Goal: Task Accomplishment & Management: Use online tool/utility

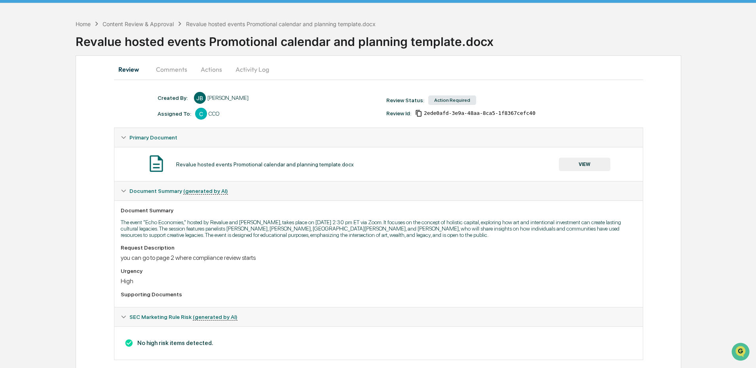
scroll to position [34, 0]
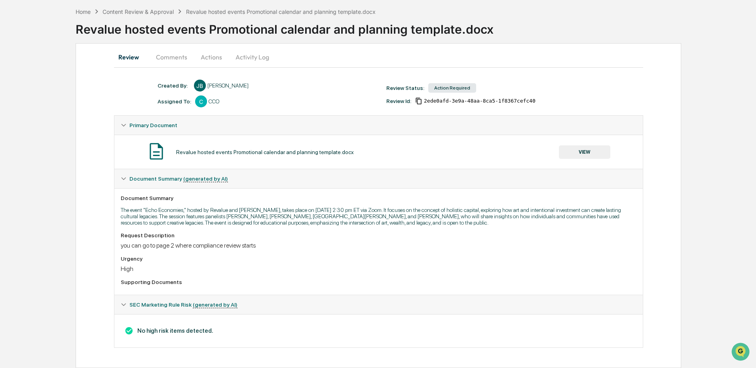
click at [579, 151] on button "VIEW" at bounding box center [584, 151] width 51 height 13
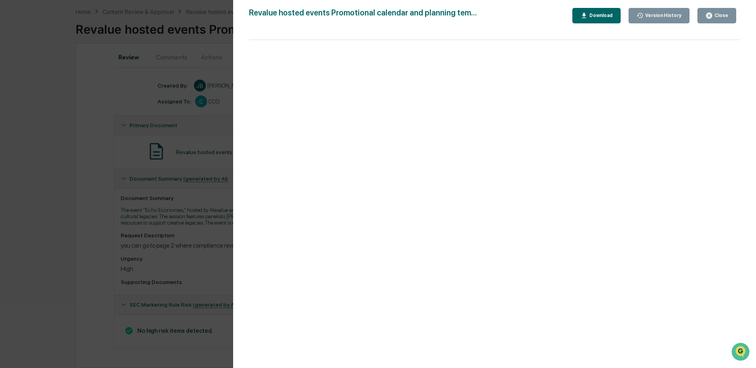
click at [718, 19] on div "Close" at bounding box center [716, 16] width 23 height 8
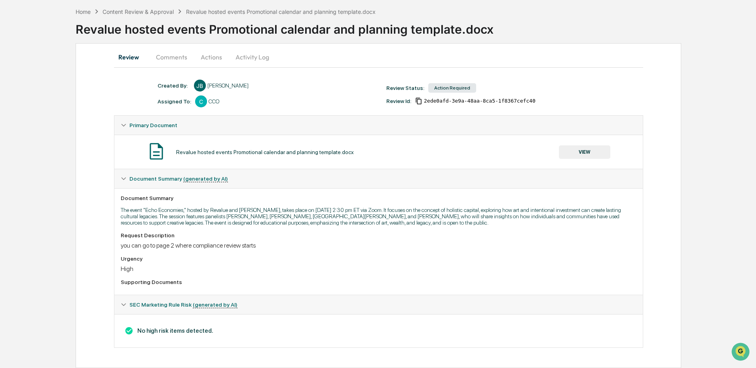
click at [203, 56] on button "Actions" at bounding box center [212, 56] width 36 height 19
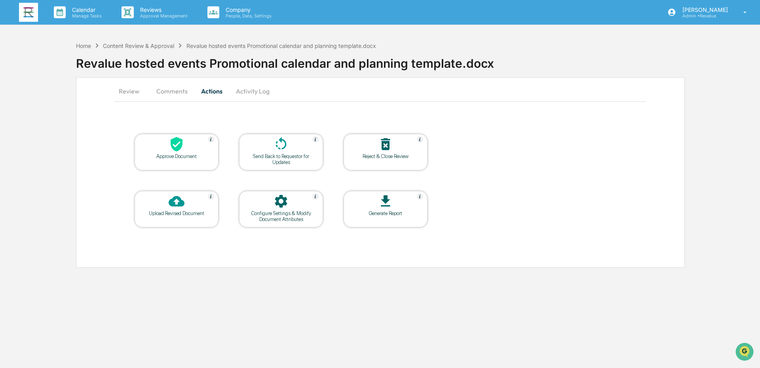
click at [180, 153] on div "Approve Document" at bounding box center [176, 156] width 71 height 6
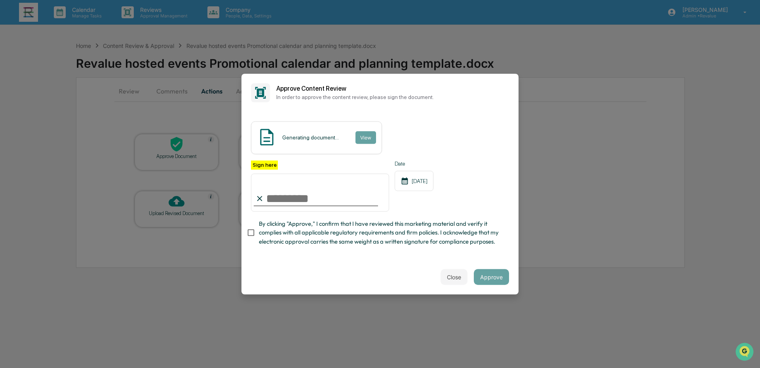
click at [305, 202] on input "Sign here" at bounding box center [320, 192] width 138 height 38
type input "**********"
click at [277, 234] on span "By clicking "Approve," I confirm that I have reviewed this marketing material a…" at bounding box center [381, 232] width 244 height 27
click at [488, 274] on button "Approve" at bounding box center [491, 277] width 35 height 16
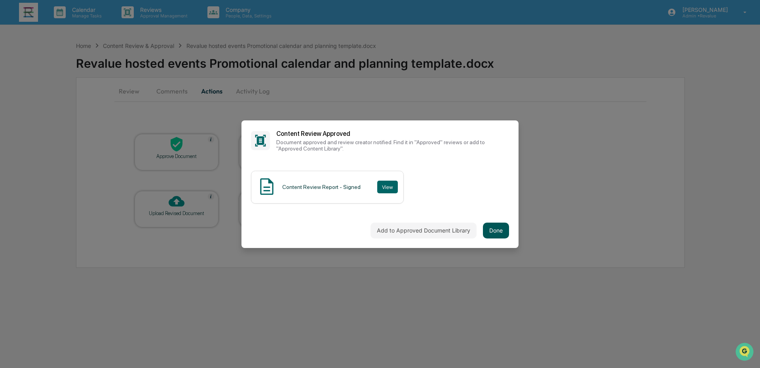
click at [503, 230] on button "Done" at bounding box center [496, 230] width 26 height 16
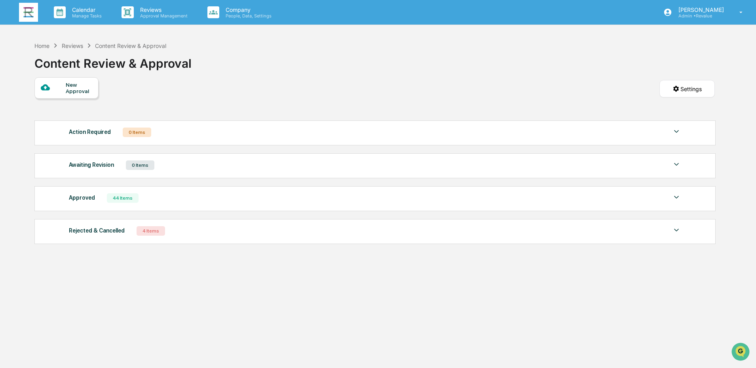
click at [30, 19] on img at bounding box center [28, 12] width 19 height 19
